Goal: Information Seeking & Learning: Find specific fact

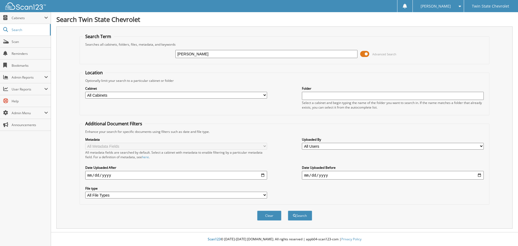
type input "[PERSON_NAME]"
click at [288, 211] on button "Search" at bounding box center [300, 216] width 24 height 10
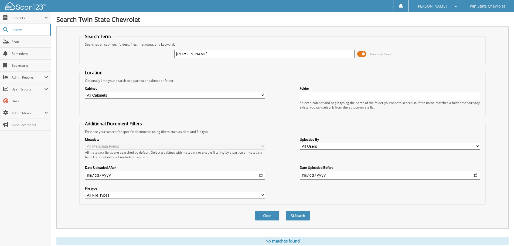
drag, startPoint x: 211, startPoint y: 56, endPoint x: 51, endPoint y: 51, distance: 160.1
click at [51, 51] on div "Search Twin State Chevrolet Search Term Searches all cabinets, folders, files, …" at bounding box center [282, 132] width 463 height 264
paste input "RC105838"
type input "RC105838"
click at [286, 211] on button "Search" at bounding box center [298, 216] width 24 height 10
